Goal: Task Accomplishment & Management: Use online tool/utility

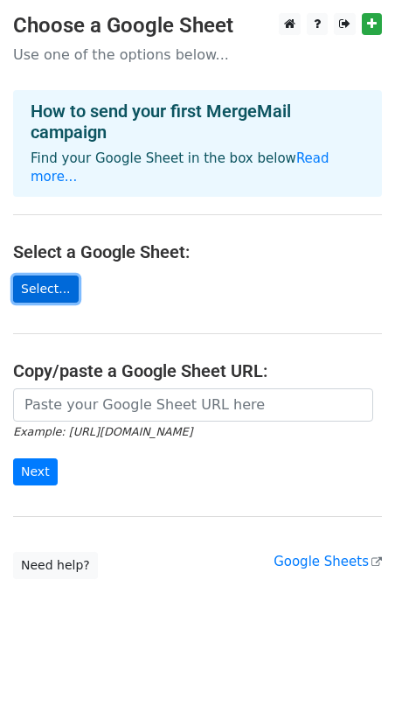
click at [50, 275] on link "Select..." at bounding box center [46, 288] width 66 height 27
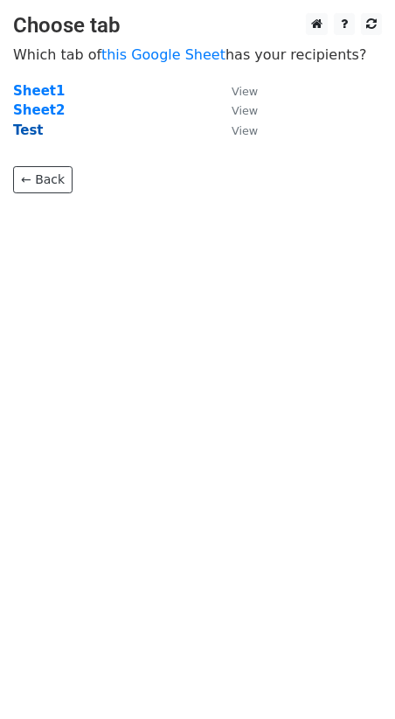
click at [24, 131] on strong "Test" at bounding box center [28, 130] width 31 height 16
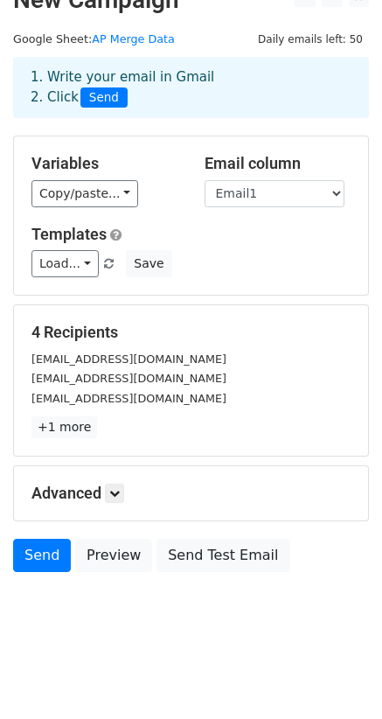
scroll to position [31, 0]
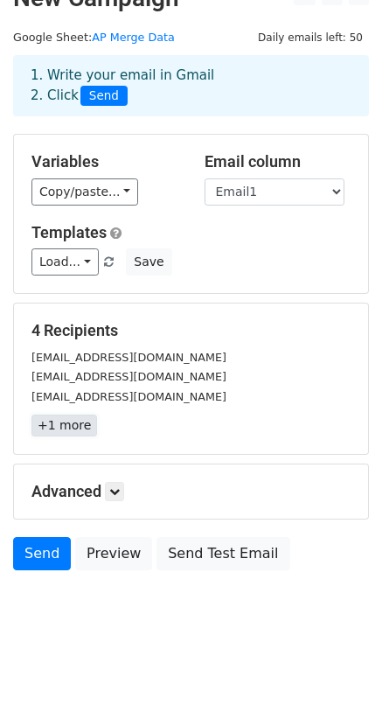
click at [62, 421] on link "+1 more" at bounding box center [64, 425] width 66 height 22
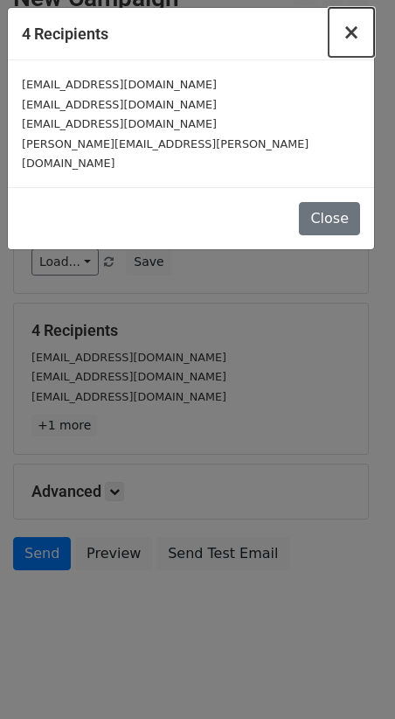
click at [358, 31] on span "×" at bounding box center [351, 32] width 17 height 24
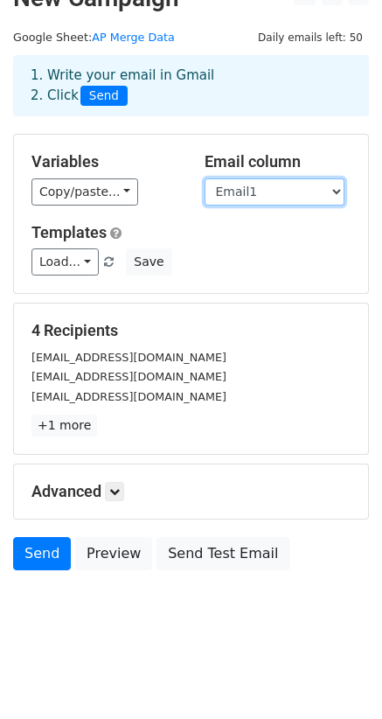
click at [288, 192] on select "First1 Last1 Email1 Total1 Exams1" at bounding box center [275, 191] width 140 height 27
click at [205, 178] on select "First1 Last1 Email1 Total1 Exams1" at bounding box center [275, 191] width 140 height 27
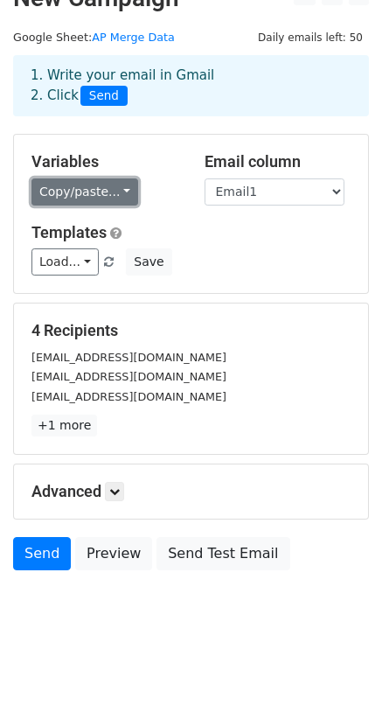
click at [98, 192] on link "Copy/paste..." at bounding box center [84, 191] width 107 height 27
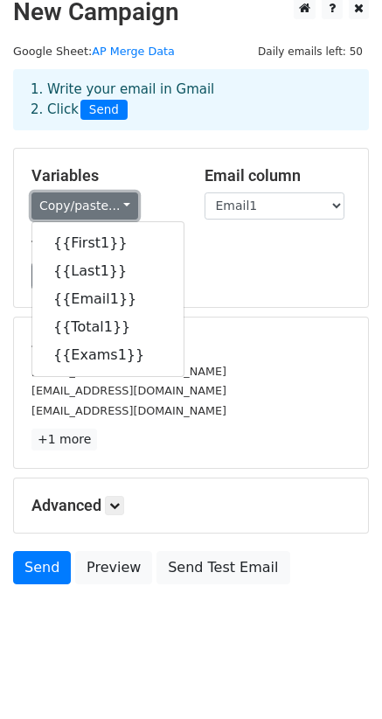
scroll to position [0, 0]
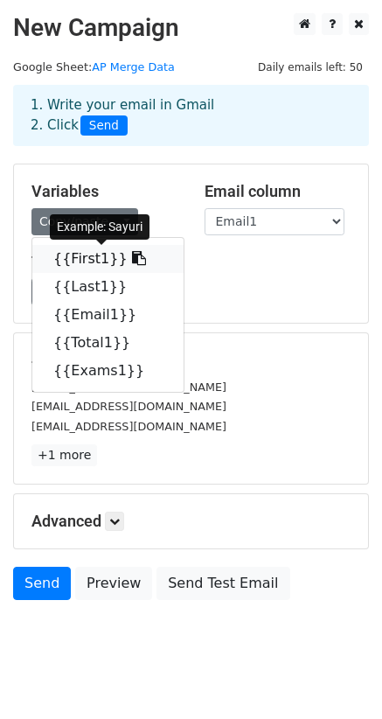
click at [89, 267] on link "{{First1}}" at bounding box center [107, 259] width 151 height 28
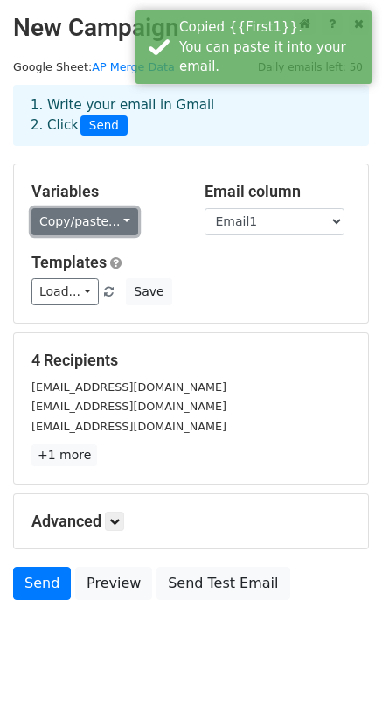
click at [127, 221] on link "Copy/paste..." at bounding box center [84, 221] width 107 height 27
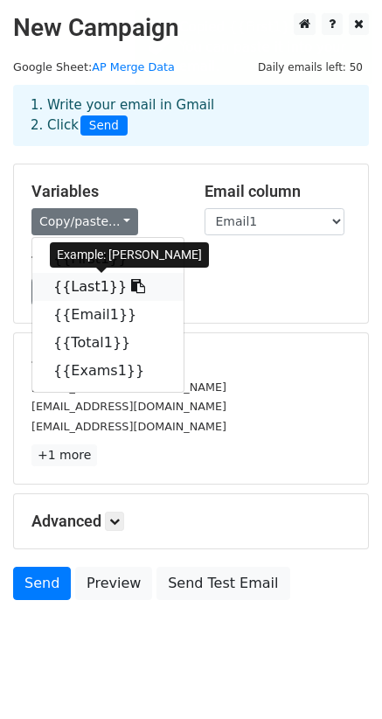
click at [131, 290] on icon at bounding box center [138, 286] width 14 height 14
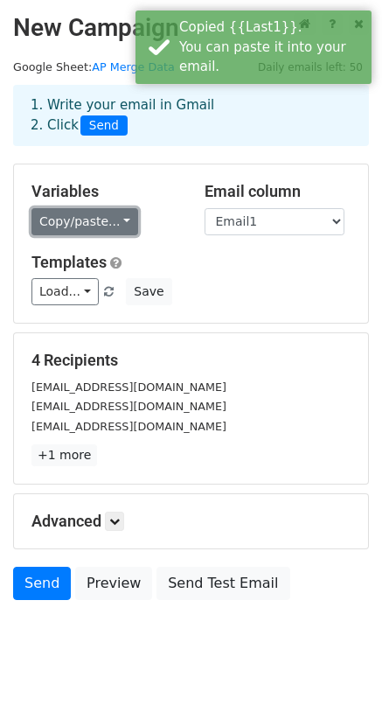
click at [92, 223] on link "Copy/paste..." at bounding box center [84, 221] width 107 height 27
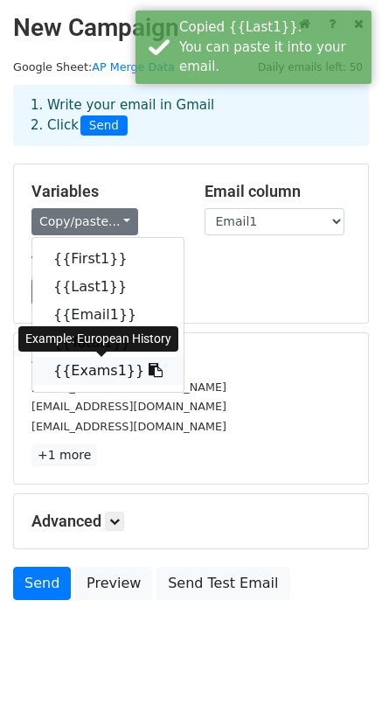
click at [93, 365] on link "{{Exams1}}" at bounding box center [107, 371] width 151 height 28
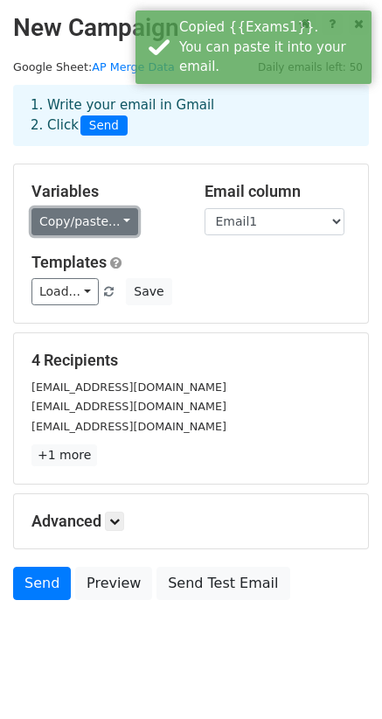
click at [119, 225] on link "Copy/paste..." at bounding box center [84, 221] width 107 height 27
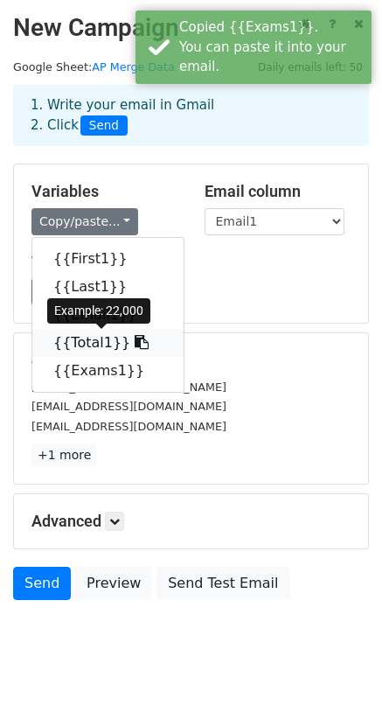
click at [105, 340] on link "{{Total1}}" at bounding box center [107, 343] width 151 height 28
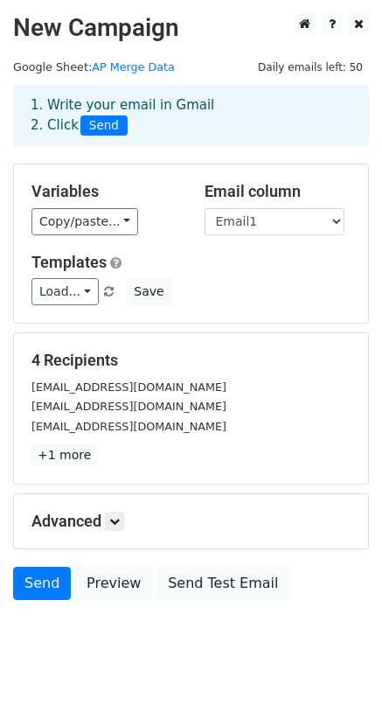
click at [115, 651] on body "New Campaign Daily emails left: 50 Google Sheet: AP Merge Data 1. Write your em…" at bounding box center [191, 345] width 382 height 665
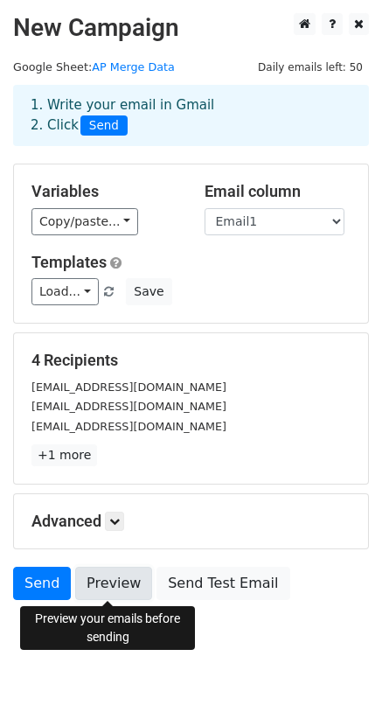
click at [108, 584] on link "Preview" at bounding box center [113, 583] width 77 height 33
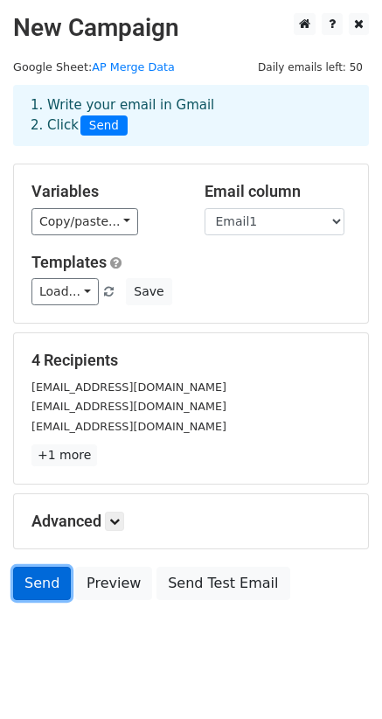
click at [35, 582] on link "Send" at bounding box center [42, 583] width 58 height 33
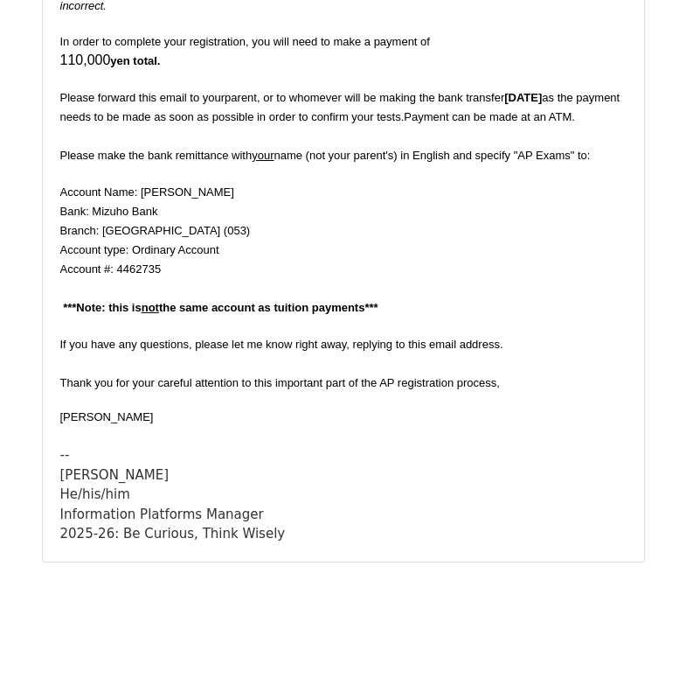
scroll to position [2676, 0]
